Goal: Information Seeking & Learning: Learn about a topic

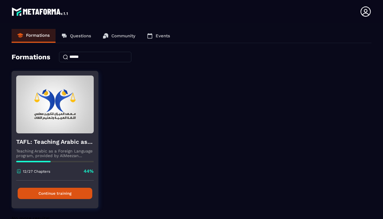
click at [50, 194] on button "Continue training" at bounding box center [55, 193] width 75 height 11
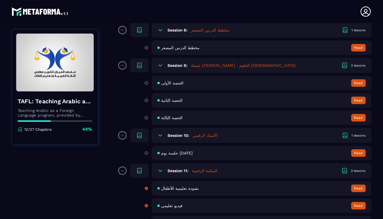
scroll to position [538, 0]
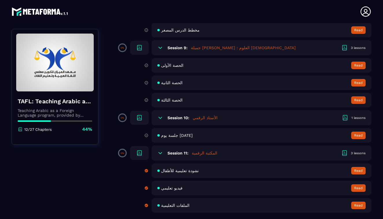
click at [198, 120] on h5 "الأستاذ الرقمي" at bounding box center [205, 118] width 25 height 6
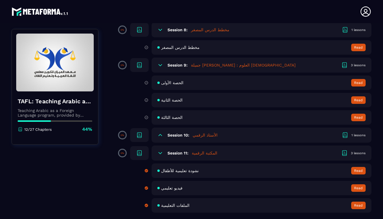
scroll to position [520, 0]
click at [162, 153] on icon at bounding box center [160, 153] width 6 height 6
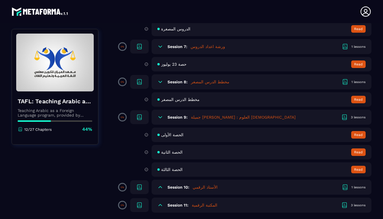
scroll to position [468, 0]
click at [160, 187] on icon at bounding box center [159, 187] width 3 height 2
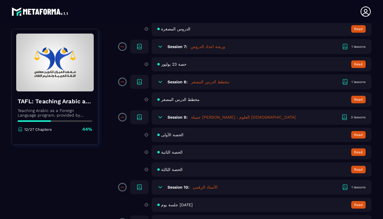
click at [181, 206] on span "جلسة يوم [DATE]" at bounding box center [177, 204] width 32 height 5
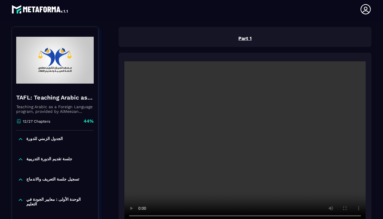
scroll to position [60, 0]
click at [246, 142] on video at bounding box center [244, 141] width 241 height 161
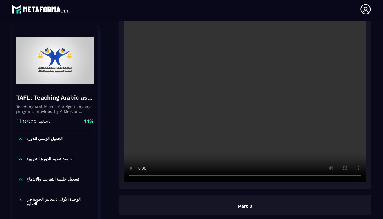
scroll to position [308, 0]
click at [247, 99] on video at bounding box center [244, 101] width 241 height 161
click at [177, 176] on video at bounding box center [244, 101] width 241 height 161
click at [182, 176] on video at bounding box center [244, 101] width 241 height 161
click at [185, 177] on video at bounding box center [244, 101] width 241 height 161
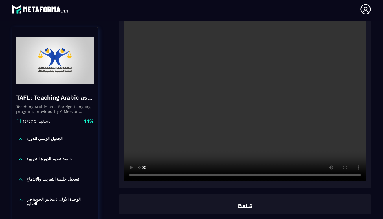
click at [196, 177] on video at bounding box center [244, 101] width 241 height 161
click at [140, 175] on video at bounding box center [244, 101] width 241 height 161
click at [140, 176] on video at bounding box center [244, 101] width 241 height 161
click at [223, 177] on video at bounding box center [244, 101] width 241 height 161
click at [140, 175] on video at bounding box center [244, 101] width 241 height 161
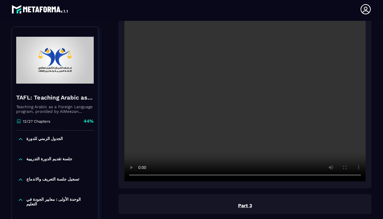
click at [140, 175] on video at bounding box center [244, 101] width 241 height 161
click at [141, 177] on video at bounding box center [244, 101] width 241 height 161
click at [236, 175] on video at bounding box center [244, 101] width 241 height 161
click at [140, 176] on video at bounding box center [244, 101] width 241 height 161
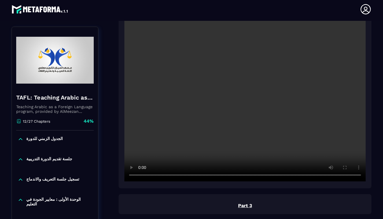
click at [140, 176] on video at bounding box center [244, 101] width 241 height 161
click at [237, 175] on video at bounding box center [244, 101] width 241 height 161
click at [141, 173] on video at bounding box center [244, 101] width 241 height 161
click at [241, 176] on video at bounding box center [244, 101] width 241 height 161
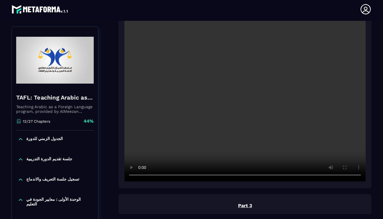
click at [142, 175] on video at bounding box center [244, 101] width 241 height 161
click at [141, 175] on video at bounding box center [244, 101] width 241 height 161
click at [142, 178] on video at bounding box center [244, 101] width 241 height 161
click at [140, 175] on video at bounding box center [244, 101] width 241 height 161
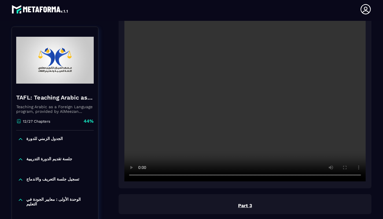
click at [140, 176] on video at bounding box center [244, 101] width 241 height 161
click at [273, 176] on video at bounding box center [244, 101] width 241 height 161
click at [277, 175] on video at bounding box center [244, 101] width 241 height 161
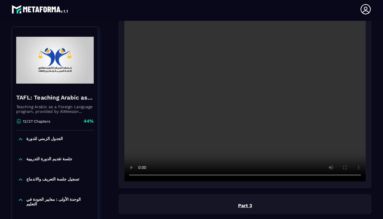
click at [277, 175] on video at bounding box center [244, 101] width 241 height 161
click at [317, 176] on video at bounding box center [244, 101] width 241 height 161
click at [316, 175] on video at bounding box center [244, 101] width 241 height 161
click at [317, 176] on video at bounding box center [244, 101] width 241 height 161
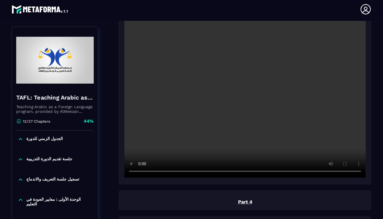
scroll to position [520, 0]
click at [244, 98] on video at bounding box center [244, 96] width 241 height 161
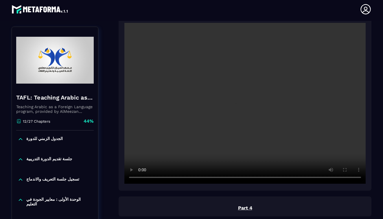
scroll to position [510, 0]
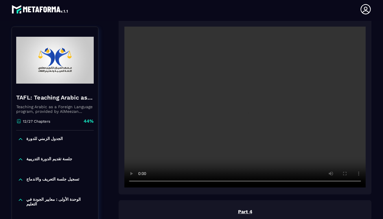
click at [224, 182] on video at bounding box center [244, 107] width 241 height 161
click at [229, 181] on video at bounding box center [244, 107] width 241 height 161
click at [231, 181] on video at bounding box center [244, 107] width 241 height 161
click at [235, 181] on video at bounding box center [244, 107] width 241 height 161
click at [247, 182] on video at bounding box center [244, 107] width 241 height 161
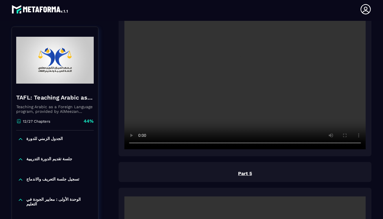
scroll to position [757, 0]
